Goal: Task Accomplishment & Management: Complete application form

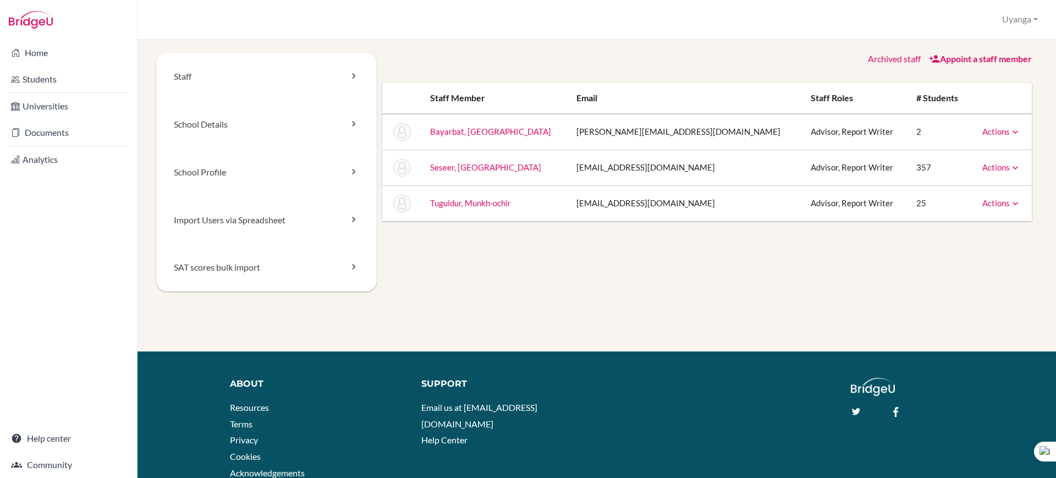
click at [989, 58] on link "Appoint a staff member" at bounding box center [980, 58] width 103 height 10
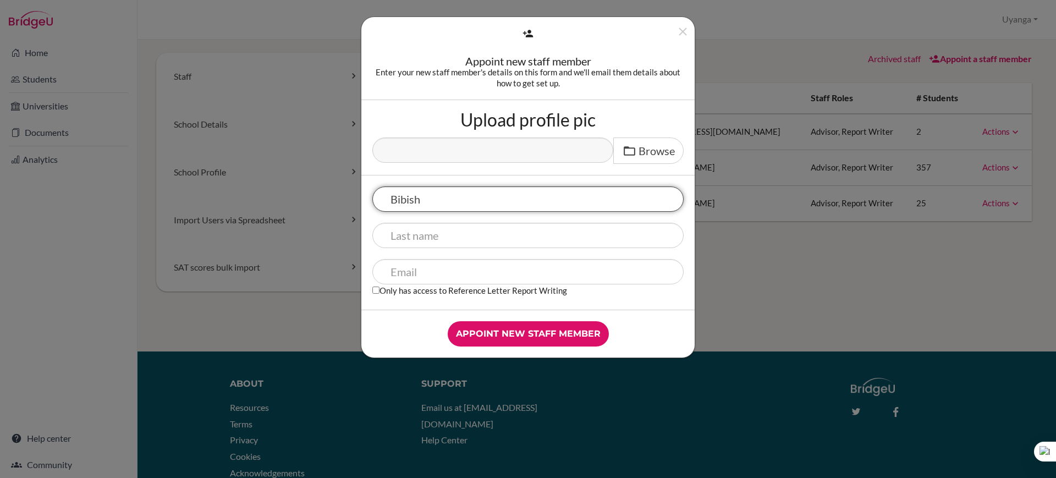
type input "Bibish"
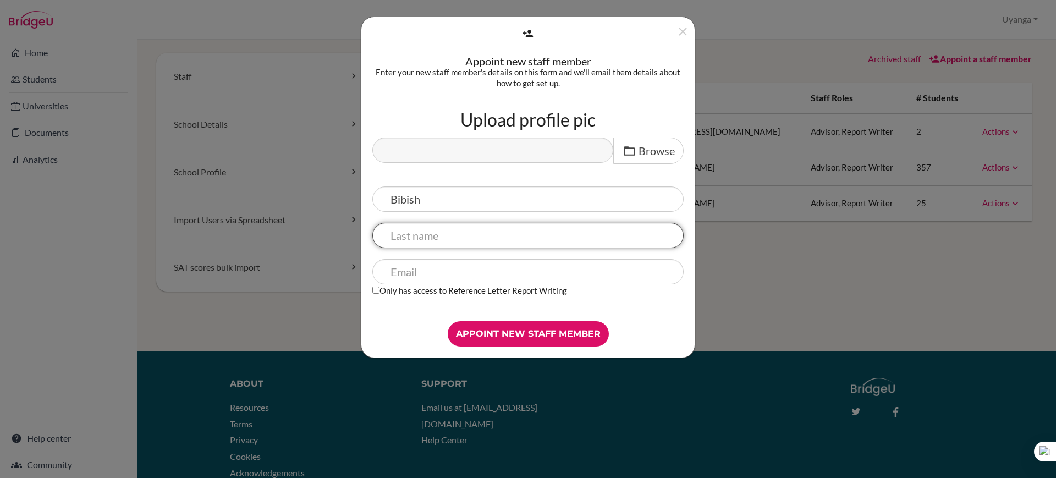
click at [427, 234] on input "text" at bounding box center [527, 235] width 311 height 25
type input "Batbold"
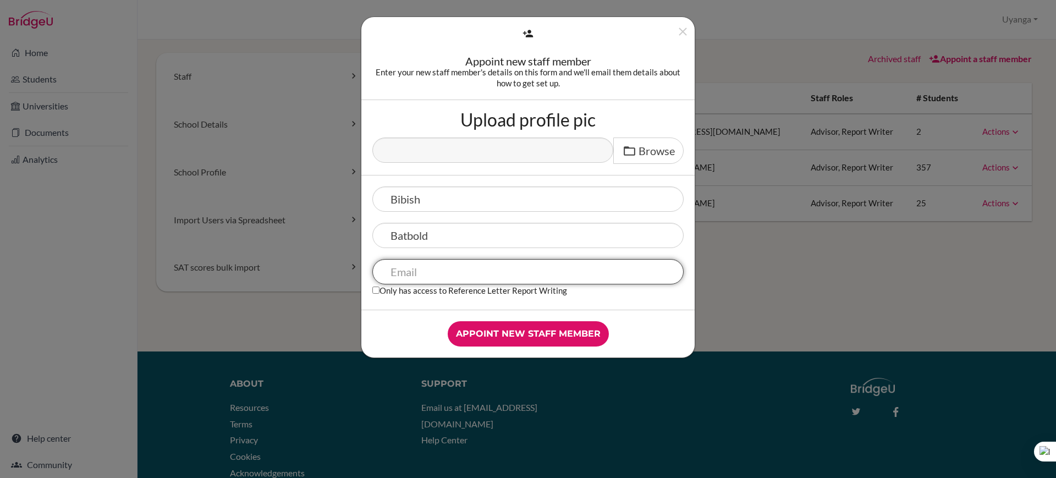
click at [451, 274] on input "text" at bounding box center [527, 271] width 311 height 25
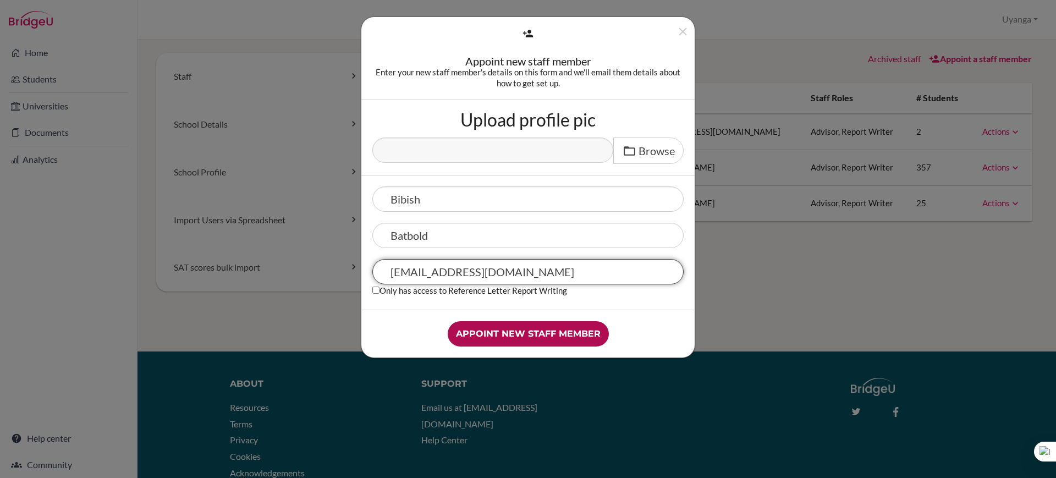
type input "[EMAIL_ADDRESS][DOMAIN_NAME]"
click at [536, 336] on input "Appoint new staff member" at bounding box center [528, 333] width 161 height 25
